Goal: Task Accomplishment & Management: Use online tool/utility

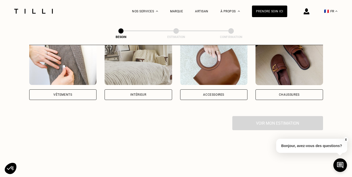
scroll to position [111, 0]
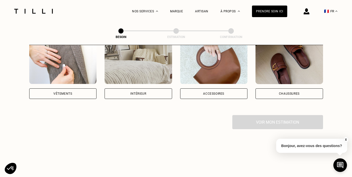
click at [74, 90] on div "Vêtements" at bounding box center [62, 93] width 67 height 11
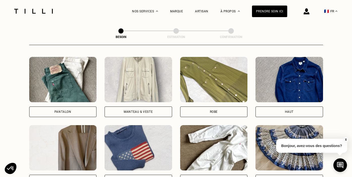
scroll to position [239, 0]
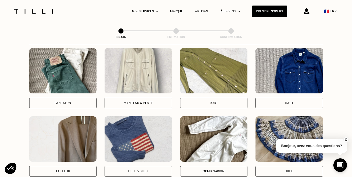
click at [55, 101] on div "Pantalon" at bounding box center [62, 102] width 17 height 3
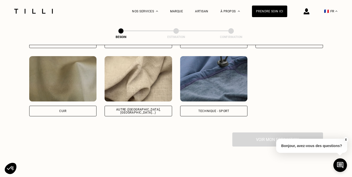
scroll to position [558, 0]
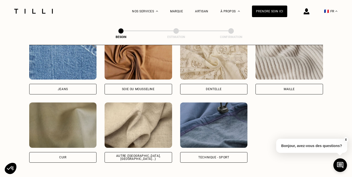
click at [139, 154] on div "Autre ([GEOGRAPHIC_DATA], [GEOGRAPHIC_DATA]...)" at bounding box center [138, 157] width 59 height 6
select select "FR"
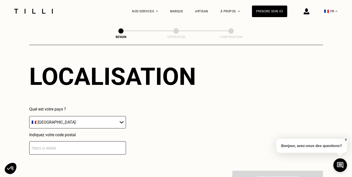
scroll to position [695, 0]
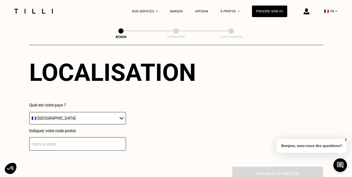
click at [113, 138] on input "number" at bounding box center [77, 143] width 97 height 13
type input "75011"
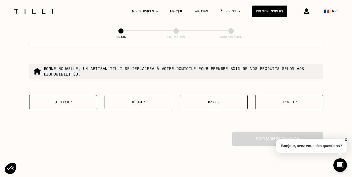
scroll to position [858, 0]
click at [134, 95] on button "Réparer" at bounding box center [138, 102] width 68 height 14
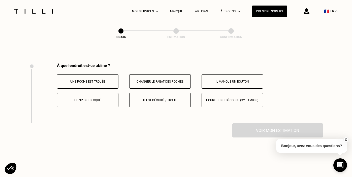
scroll to position [928, 0]
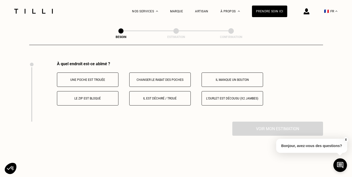
click at [162, 97] on p "Il est déchiré / troué" at bounding box center [160, 99] width 56 height 4
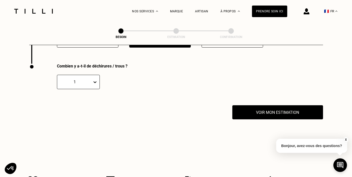
scroll to position [988, 0]
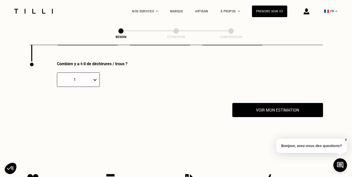
click at [95, 79] on icon at bounding box center [94, 80] width 3 height 2
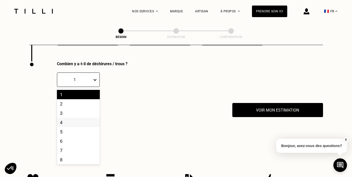
click at [80, 118] on div "4" at bounding box center [78, 122] width 43 height 9
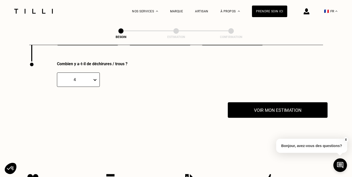
click at [275, 109] on button "Voir mon estimation" at bounding box center [277, 110] width 100 height 16
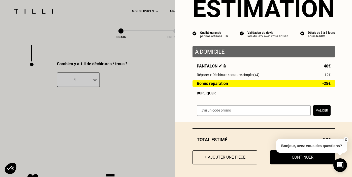
scroll to position [13, 0]
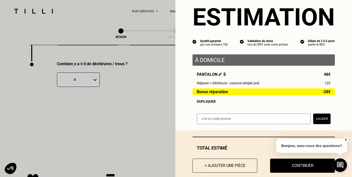
click at [346, 139] on button "X" at bounding box center [345, 140] width 5 height 6
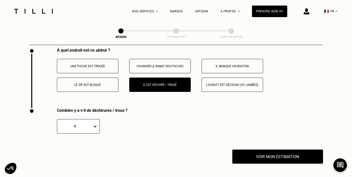
scroll to position [923, 0]
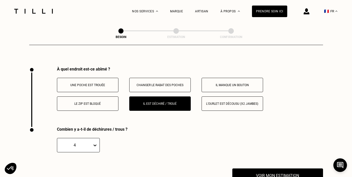
click at [265, 163] on div "Combien y a-t-il de déchirures / trous ? 4" at bounding box center [175, 148] width 293 height 42
click at [263, 170] on button "Voir mon estimation" at bounding box center [277, 176] width 100 height 16
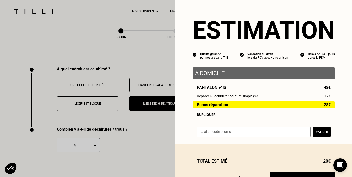
scroll to position [22, 0]
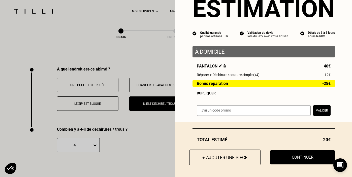
click at [235, 157] on button "+ Ajouter une pièce" at bounding box center [224, 157] width 71 height 16
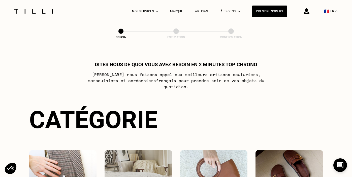
click at [308, 12] on img at bounding box center [306, 11] width 6 height 6
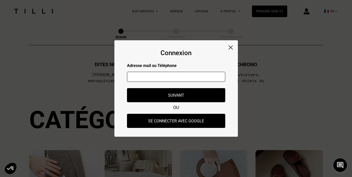
click at [222, 46] on div "Connexion Adresse mail ou Téléphone Adresse mail ou numéro de téléphone non val…" at bounding box center [175, 88] width 123 height 96
click at [229, 47] on img at bounding box center [230, 47] width 4 height 4
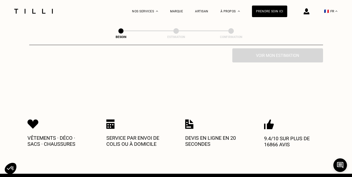
scroll to position [332, 0]
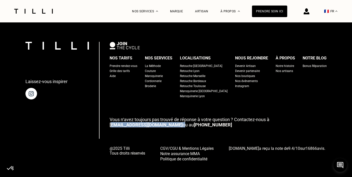
drag, startPoint x: 147, startPoint y: 119, endPoint x: 119, endPoint y: 119, distance: 28.9
click at [119, 119] on p "Vous n‘avez toujours pas trouvé de réponse à votre question ? Contactez-nous à …" at bounding box center [217, 122] width 217 height 11
click at [190, 63] on div "Retouche [GEOGRAPHIC_DATA]" at bounding box center [201, 65] width 42 height 5
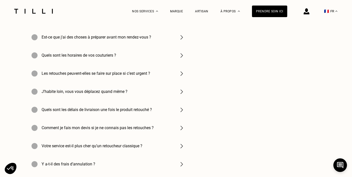
scroll to position [1674, 0]
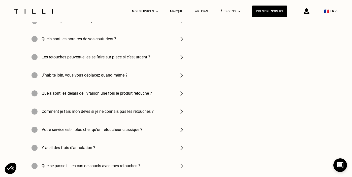
click at [159, 112] on div "Comment je fais mon devis si je ne connais pas les retouches ?" at bounding box center [107, 111] width 161 height 18
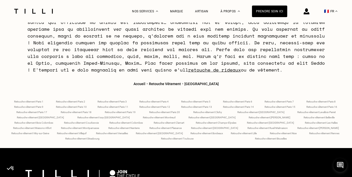
scroll to position [2016, 0]
